Goal: Navigation & Orientation: Find specific page/section

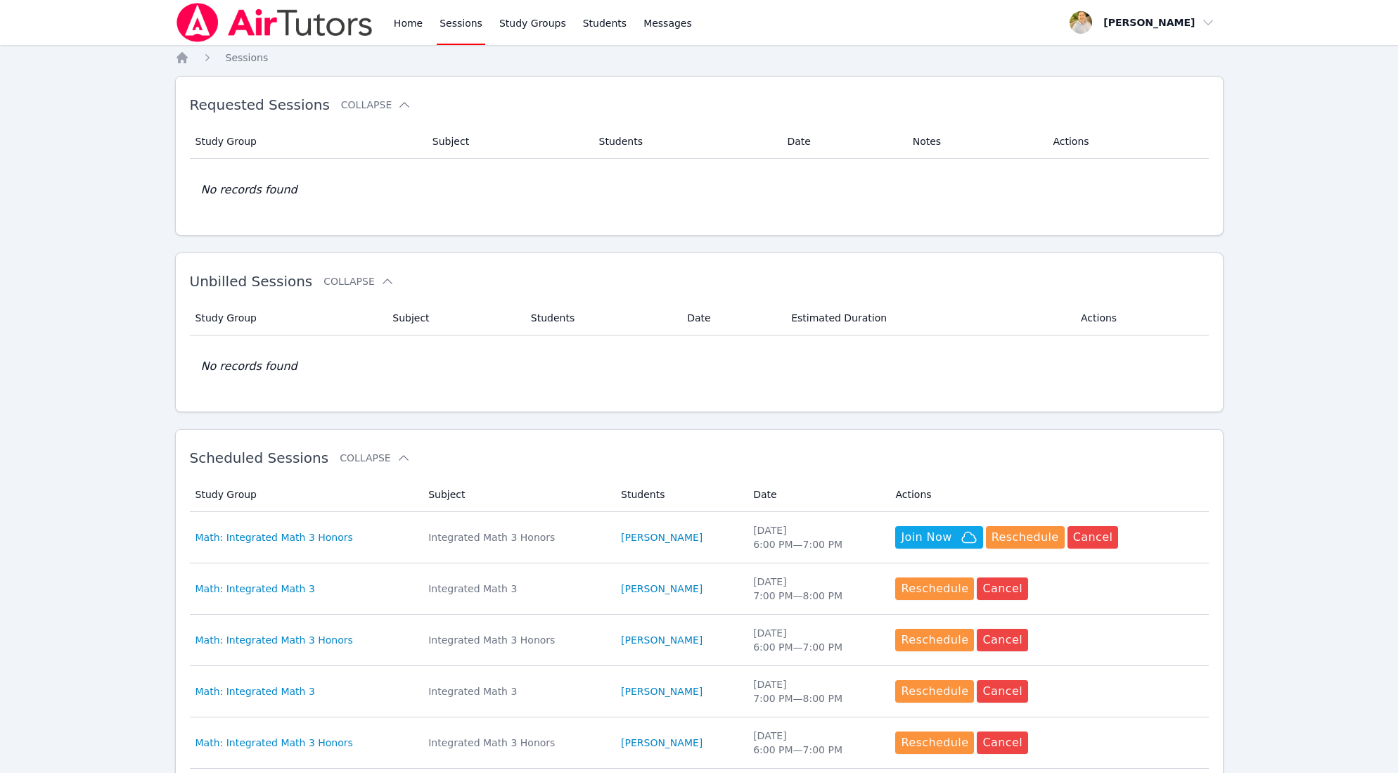
click at [453, 23] on link "Sessions" at bounding box center [461, 22] width 49 height 45
click at [457, 22] on link "Sessions" at bounding box center [461, 22] width 49 height 45
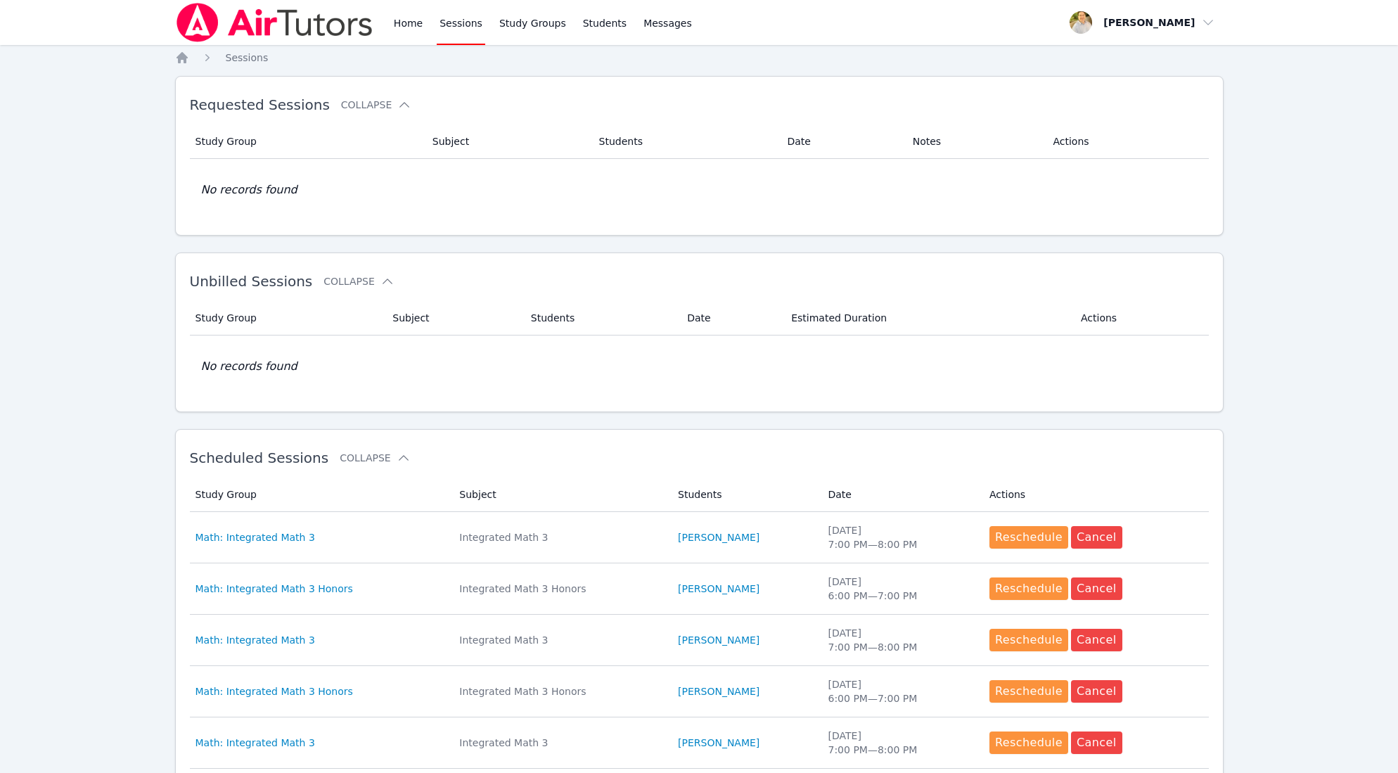
click at [463, 27] on link "Sessions" at bounding box center [461, 22] width 49 height 45
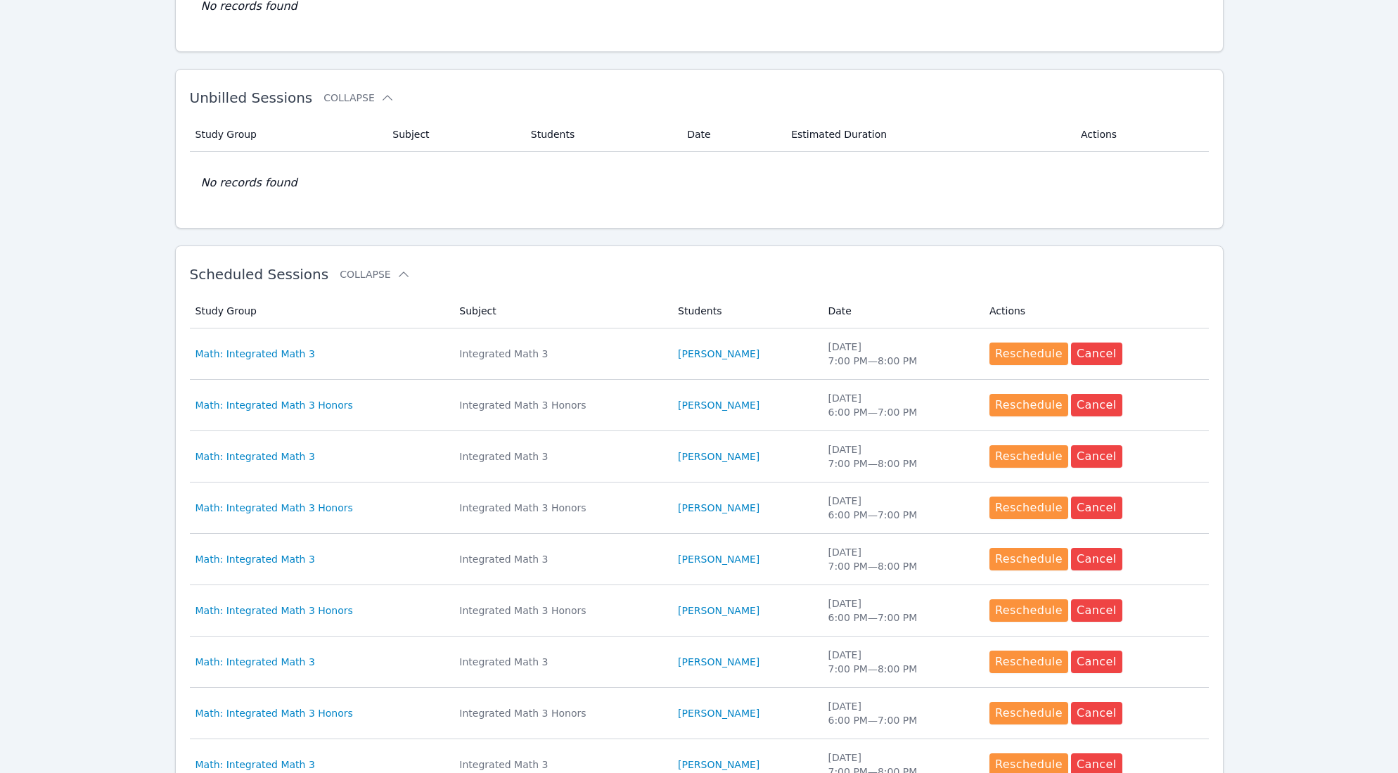
scroll to position [397, 0]
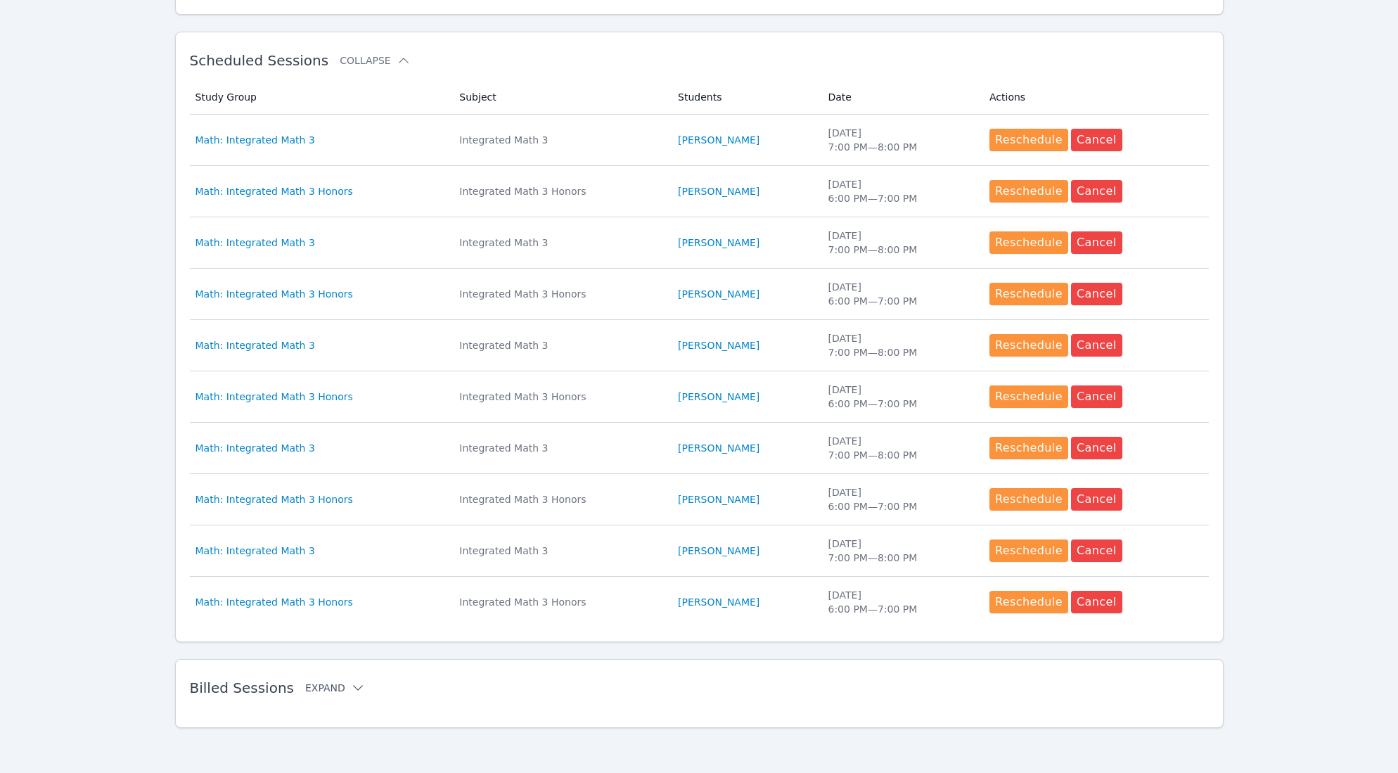
click at [333, 683] on button "Expand" at bounding box center [335, 688] width 60 height 14
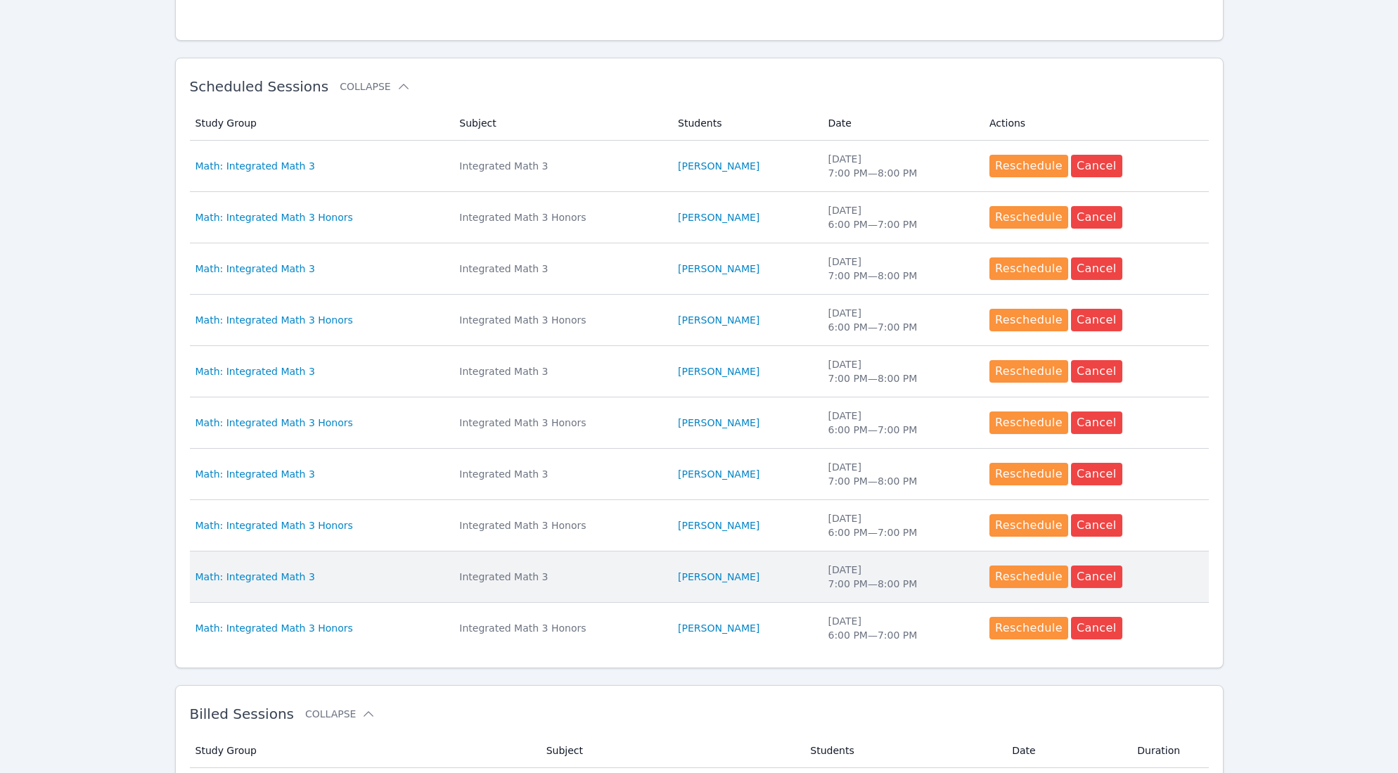
scroll to position [0, 0]
